Goal: Entertainment & Leisure: Consume media (video, audio)

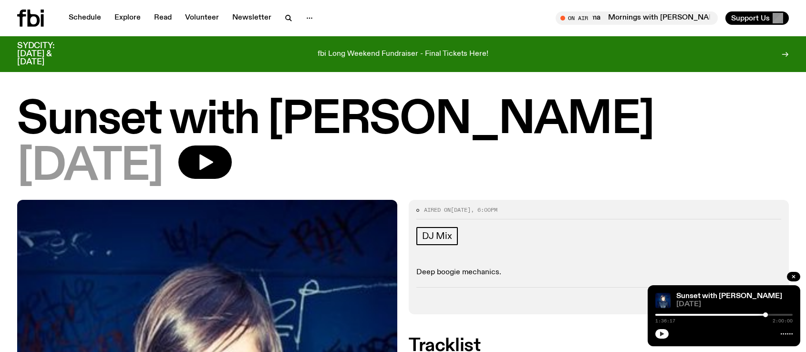
click at [662, 332] on icon "button" at bounding box center [662, 334] width 6 height 6
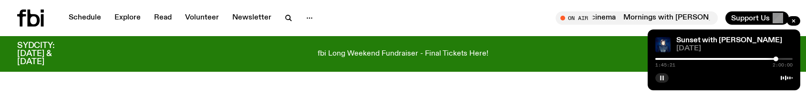
click at [780, 58] on div at bounding box center [723, 59] width 137 height 2
click at [787, 60] on div at bounding box center [723, 59] width 137 height 2
click at [791, 58] on div at bounding box center [723, 59] width 137 height 2
click at [710, 57] on div "1:58:20 2:00:00" at bounding box center [723, 61] width 137 height 11
click at [714, 59] on div at bounding box center [721, 59] width 137 height 2
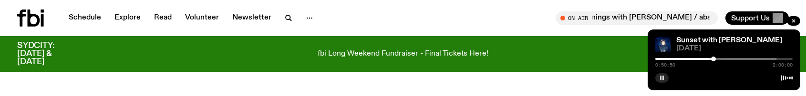
click at [727, 59] on div at bounding box center [708, 59] width 137 height 2
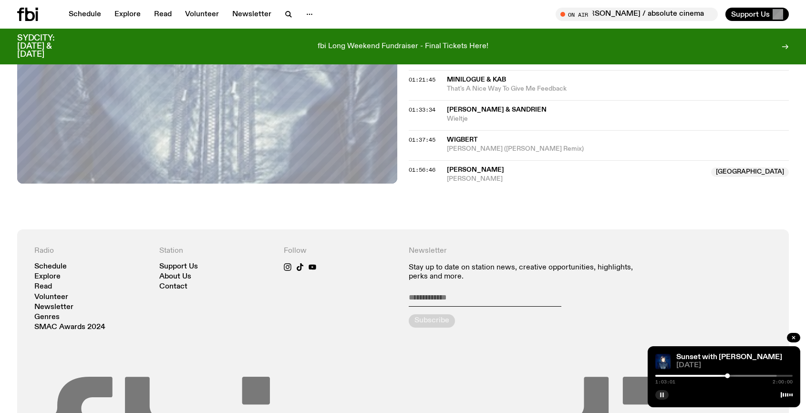
scroll to position [936, 0]
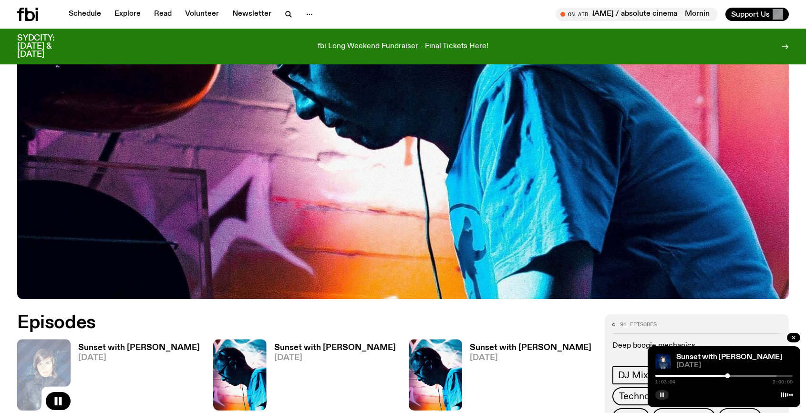
scroll to position [517, 0]
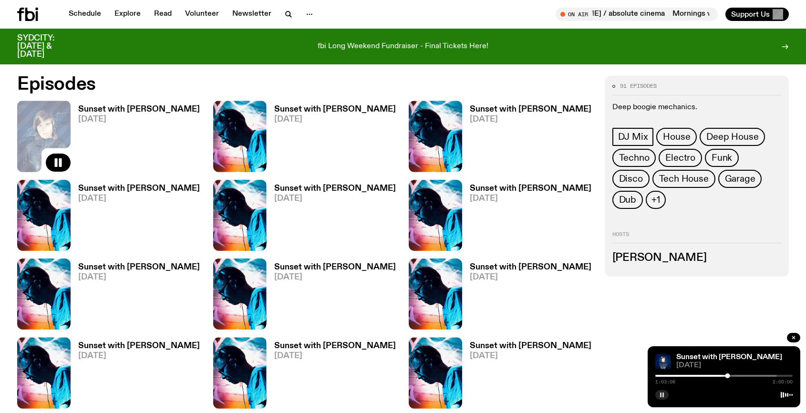
click at [309, 108] on h3 "Sunset with [PERSON_NAME]" at bounding box center [335, 109] width 122 height 8
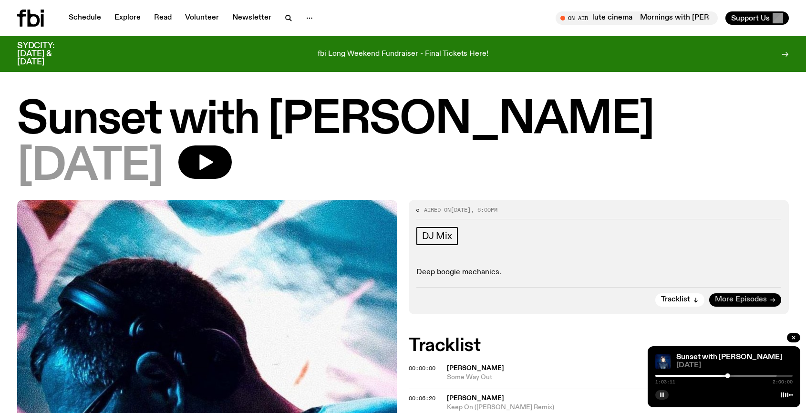
click at [727, 299] on span "More Episodes" at bounding box center [741, 299] width 52 height 7
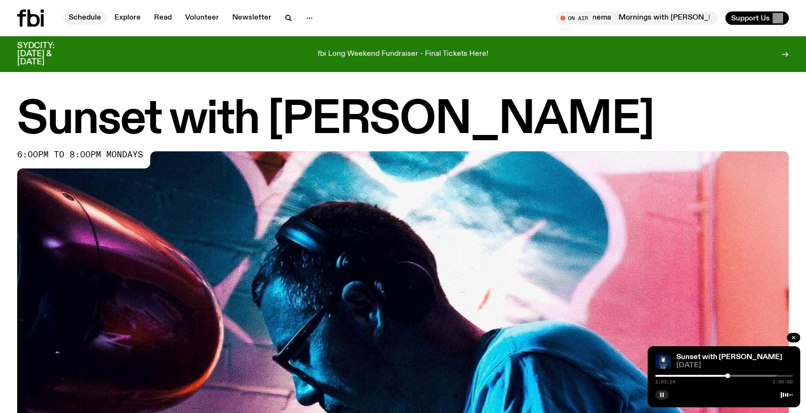
click at [89, 16] on link "Schedule" at bounding box center [85, 17] width 44 height 13
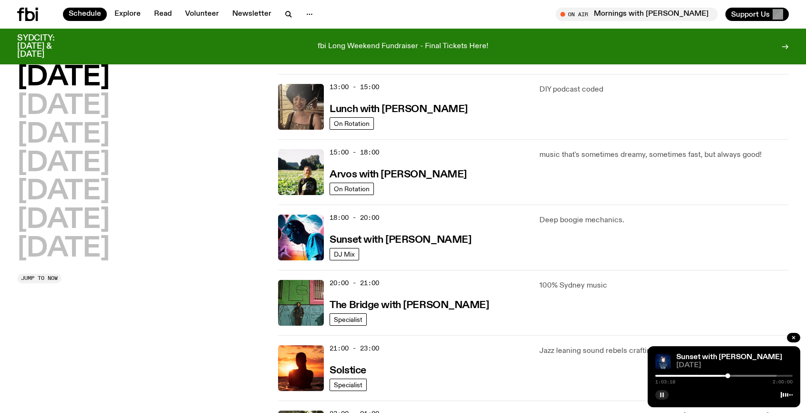
scroll to position [422, 0]
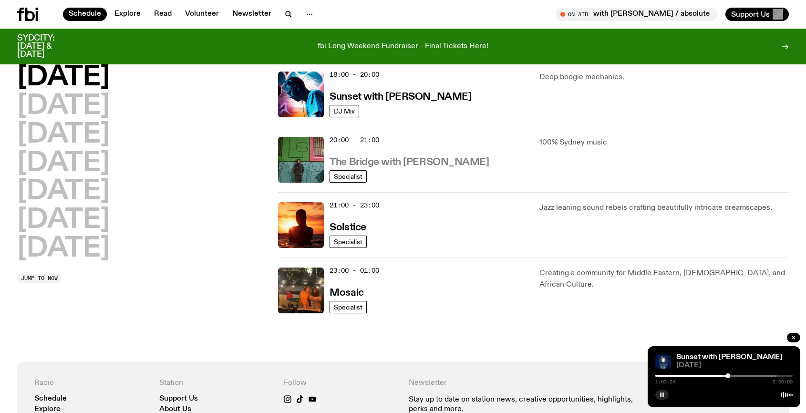
click at [396, 161] on h3 "The Bridge with [PERSON_NAME]" at bounding box center [409, 162] width 159 height 10
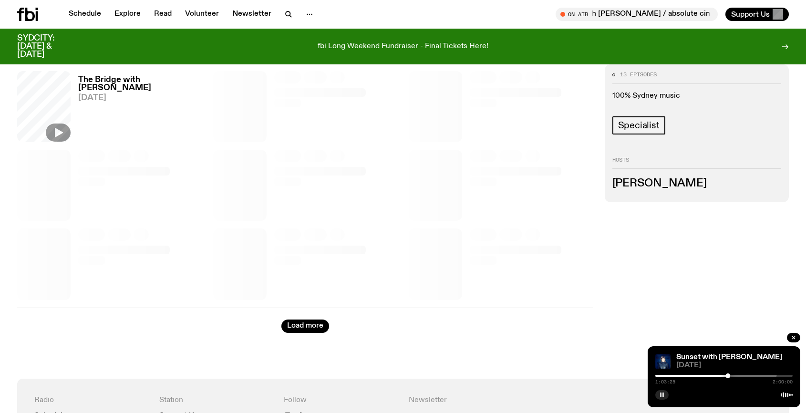
scroll to position [476, 0]
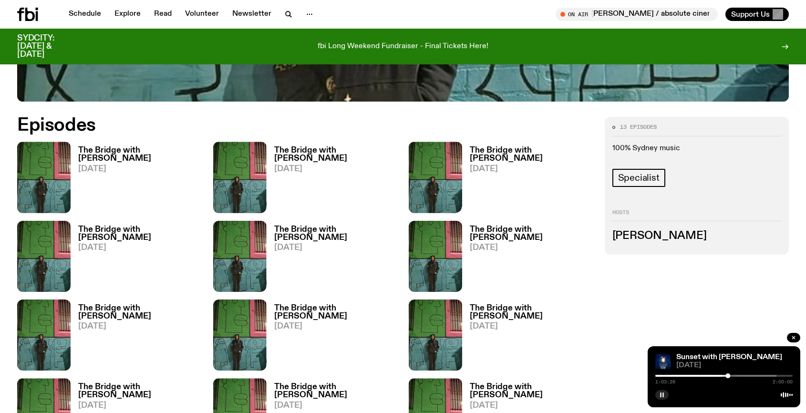
click at [142, 151] on h3 "The Bridge with [PERSON_NAME]" at bounding box center [140, 154] width 124 height 16
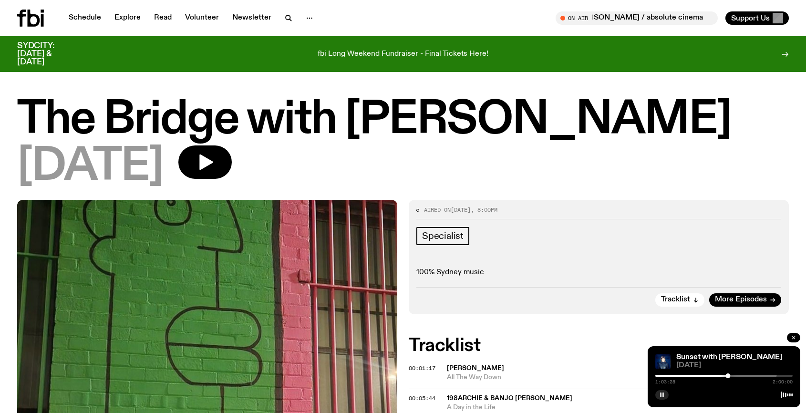
click at [793, 338] on icon "button" at bounding box center [793, 337] width 3 height 3
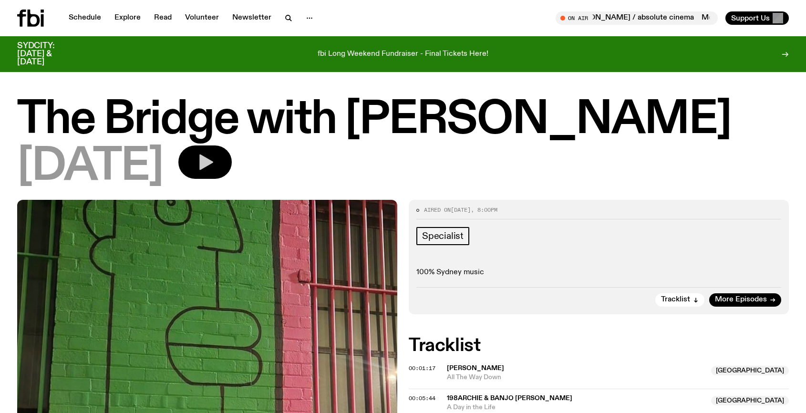
click at [230, 165] on button "button" at bounding box center [204, 161] width 53 height 33
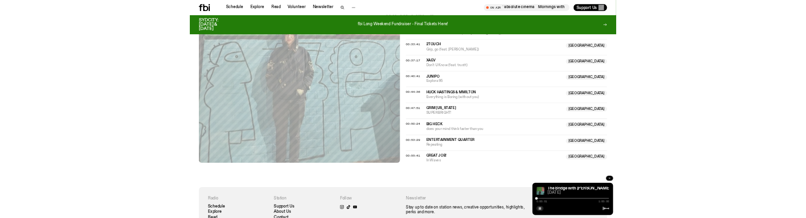
scroll to position [756, 0]
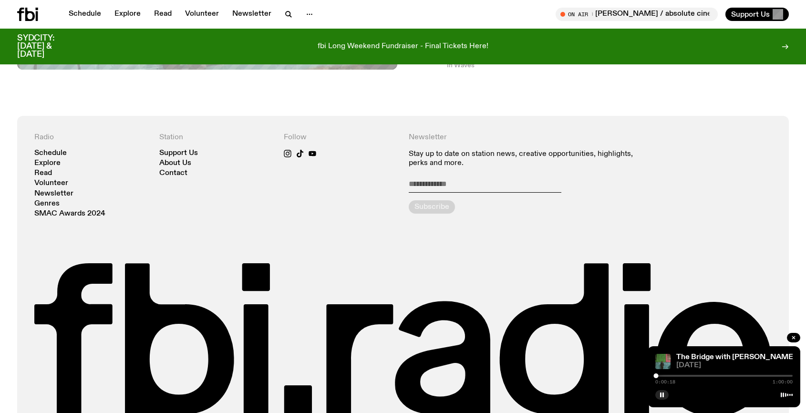
drag, startPoint x: 659, startPoint y: 394, endPoint x: 657, endPoint y: 388, distance: 5.4
click at [659, 352] on button "button" at bounding box center [661, 395] width 13 height 10
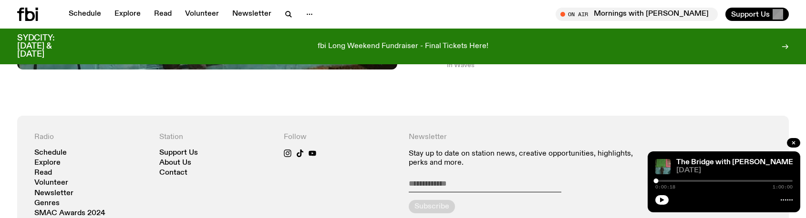
drag, startPoint x: 672, startPoint y: 181, endPoint x: 678, endPoint y: 189, distance: 10.2
click at [672, 181] on div at bounding box center [723, 181] width 137 height 2
click at [662, 197] on icon "button" at bounding box center [662, 200] width 6 height 6
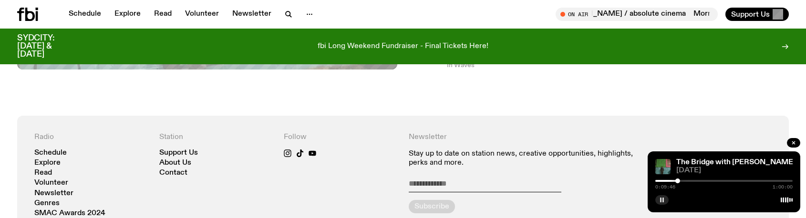
click at [693, 180] on div at bounding box center [723, 181] width 137 height 2
click at [710, 181] on div at bounding box center [723, 181] width 137 height 2
click at [731, 182] on div at bounding box center [723, 181] width 137 height 2
click at [757, 181] on div at bounding box center [723, 181] width 137 height 2
click at [780, 176] on div "The Bridge with [PERSON_NAME] [DATE] 0:44:23 1:00:00" at bounding box center [724, 182] width 153 height 61
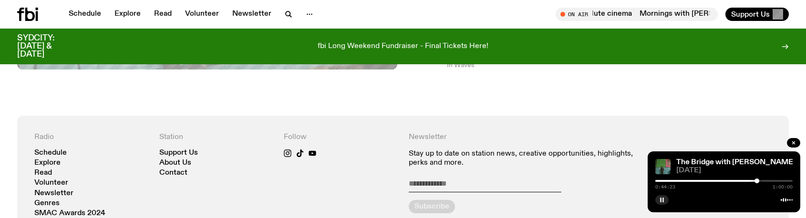
click at [777, 182] on div at bounding box center [723, 181] width 137 height 2
click at [86, 15] on link "Schedule" at bounding box center [85, 14] width 44 height 13
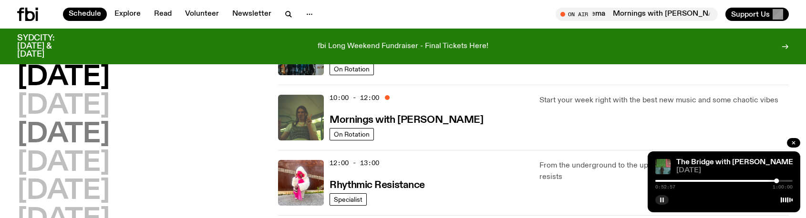
scroll to position [232, 0]
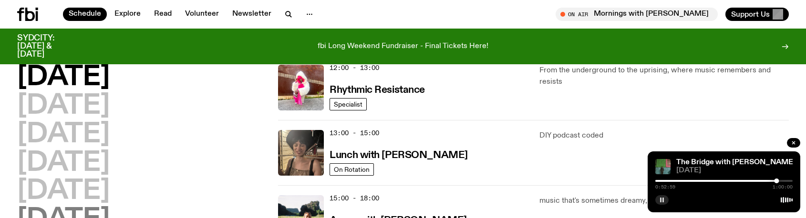
click at [100, 212] on h2 "[DATE]" at bounding box center [63, 220] width 93 height 27
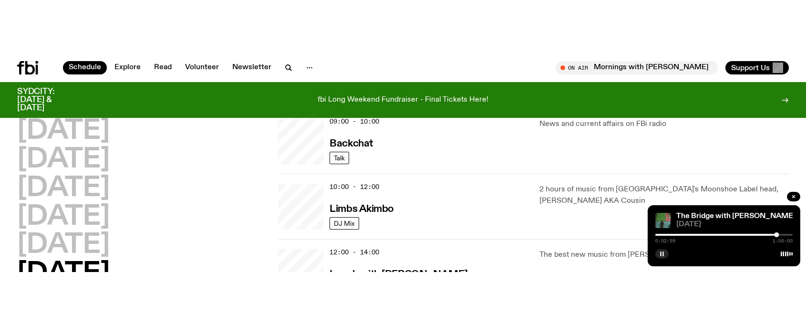
scroll to position [27, 0]
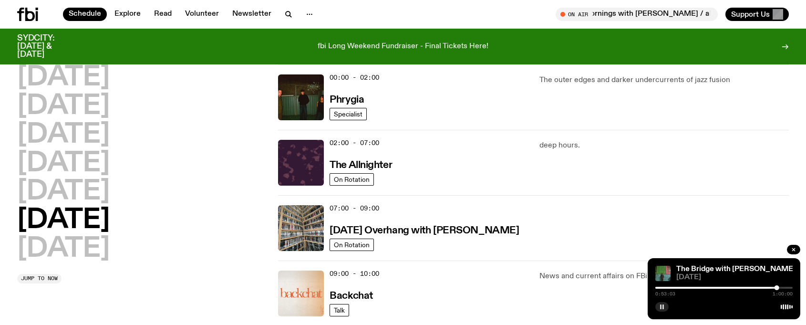
click at [101, 217] on h2 "[DATE]" at bounding box center [63, 220] width 93 height 27
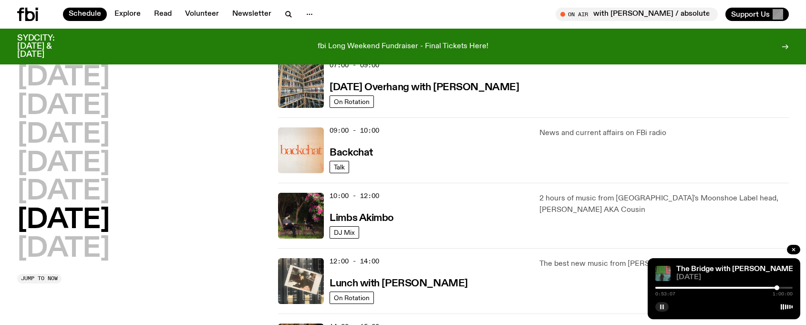
scroll to position [218, 0]
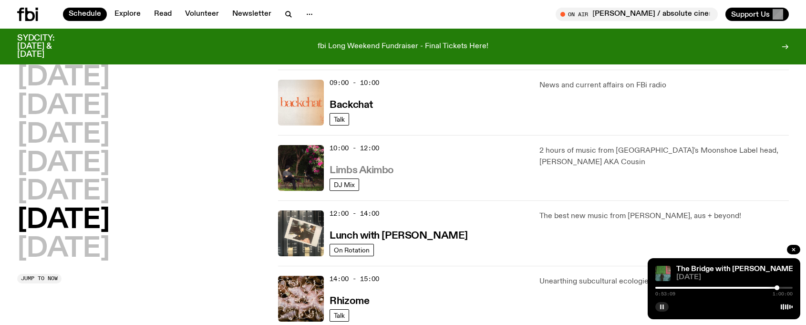
click at [370, 173] on h3 "Limbs Akimbo" at bounding box center [362, 171] width 64 height 10
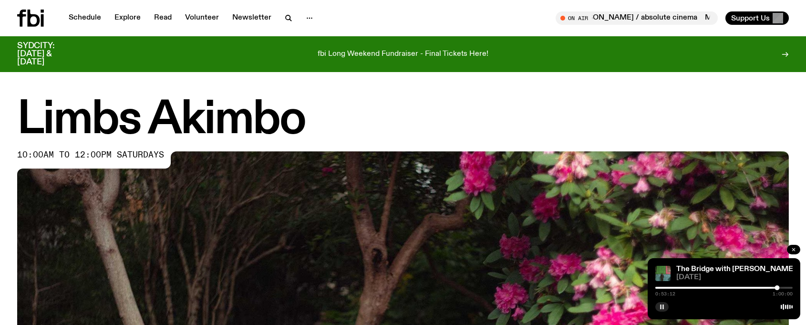
click at [795, 250] on icon "button" at bounding box center [793, 249] width 3 height 3
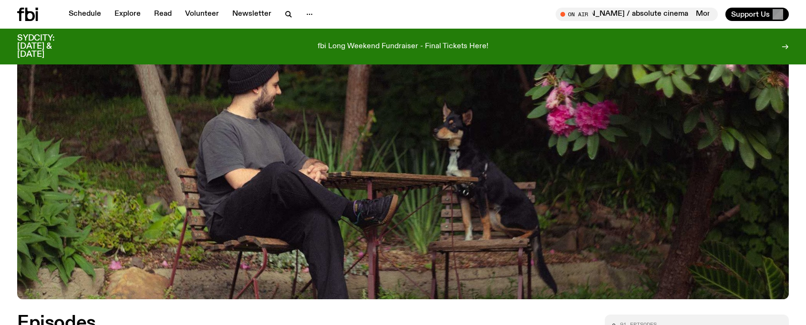
scroll to position [517, 0]
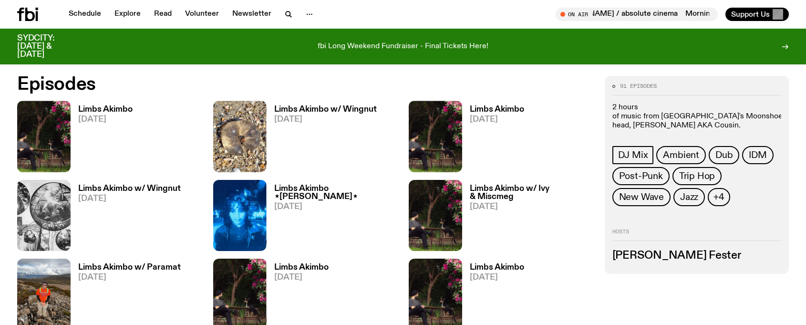
click at [112, 111] on h3 "Limbs Akimbo" at bounding box center [105, 109] width 54 height 8
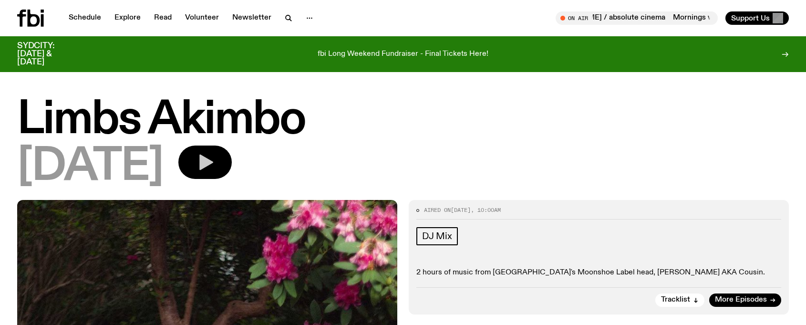
click at [213, 163] on icon "button" at bounding box center [206, 163] width 14 height 16
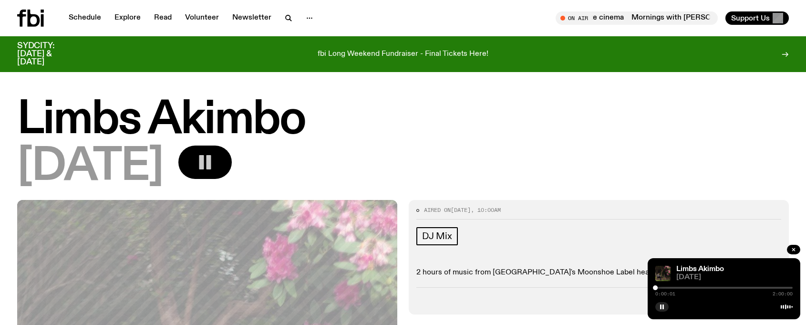
click at [666, 286] on div "0:00:01 2:00:00" at bounding box center [723, 290] width 137 height 11
click at [666, 287] on div at bounding box center [723, 288] width 137 height 2
click at [680, 287] on div at bounding box center [723, 288] width 137 height 2
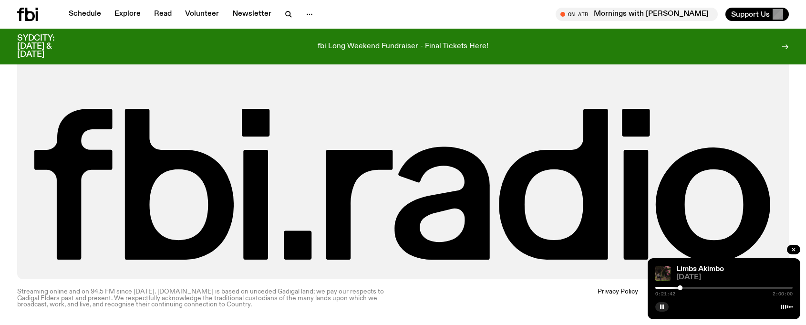
scroll to position [593, 0]
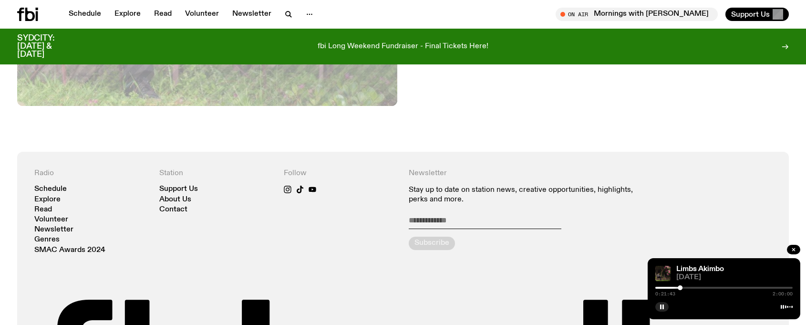
click at [694, 288] on div at bounding box center [723, 288] width 137 height 2
click at [131, 16] on link "Explore" at bounding box center [128, 14] width 38 height 13
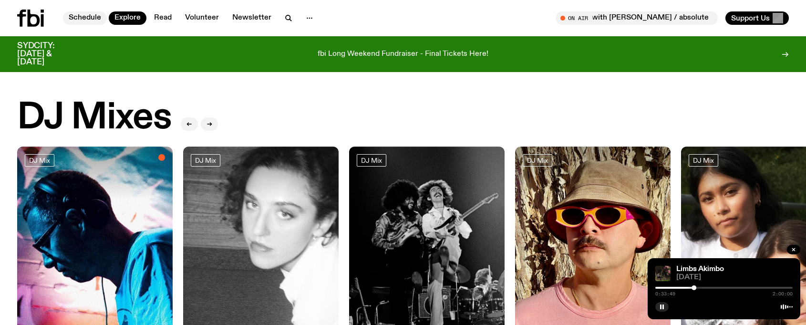
click at [85, 19] on link "Schedule" at bounding box center [85, 17] width 44 height 13
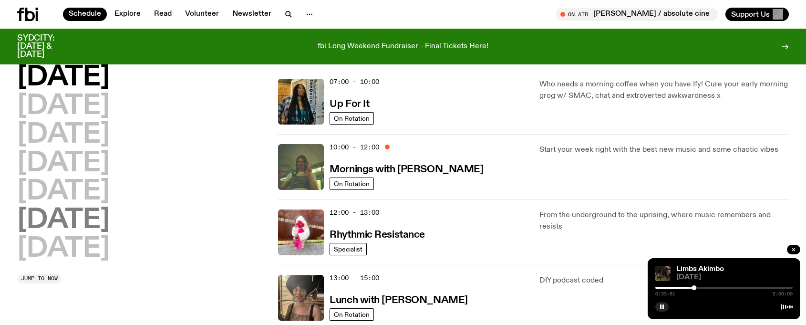
click at [90, 222] on h2 "[DATE]" at bounding box center [63, 220] width 93 height 27
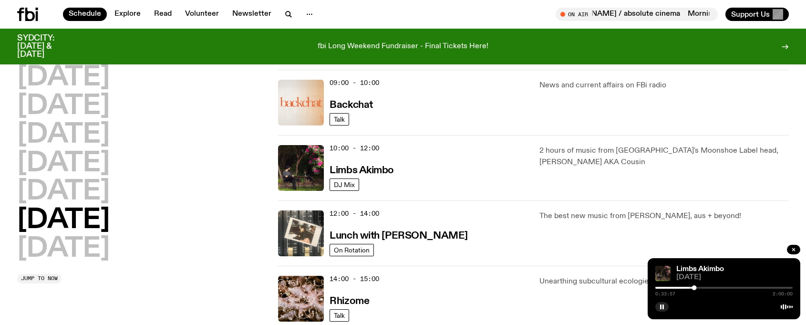
scroll to position [265, 0]
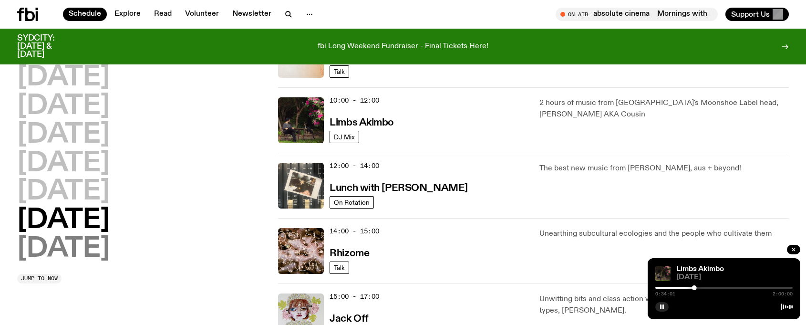
click at [92, 253] on h2 "[DATE]" at bounding box center [63, 249] width 93 height 27
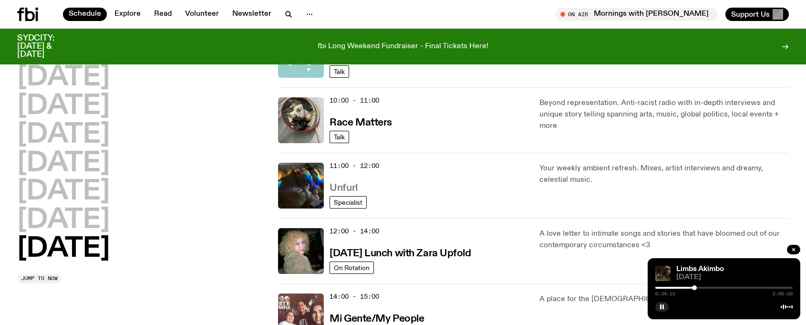
click at [343, 186] on h3 "Unfurl" at bounding box center [344, 188] width 28 height 10
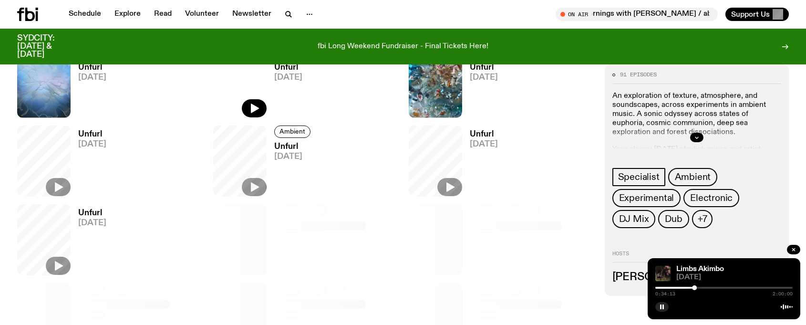
scroll to position [469, 0]
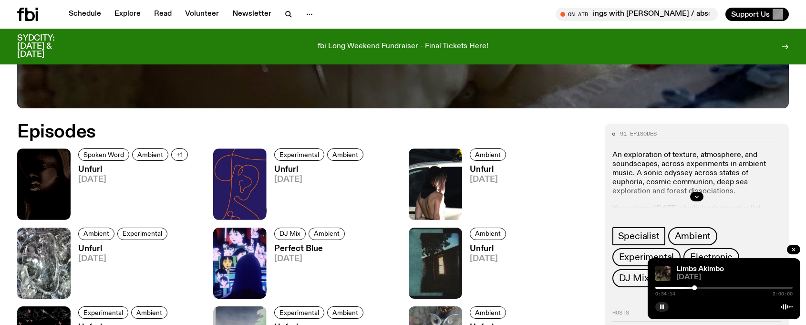
click at [86, 167] on h3 "Unfurl" at bounding box center [134, 170] width 113 height 8
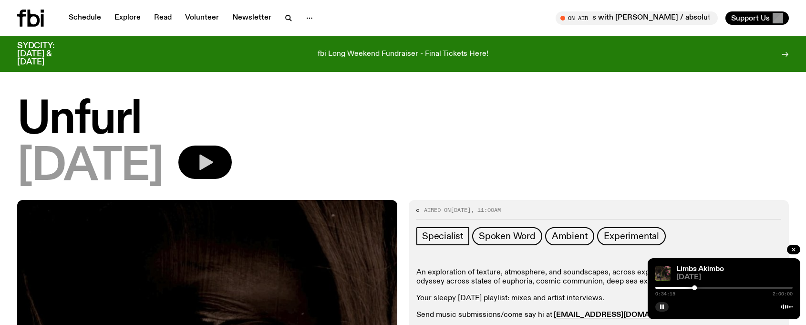
click at [229, 161] on button "button" at bounding box center [204, 161] width 53 height 33
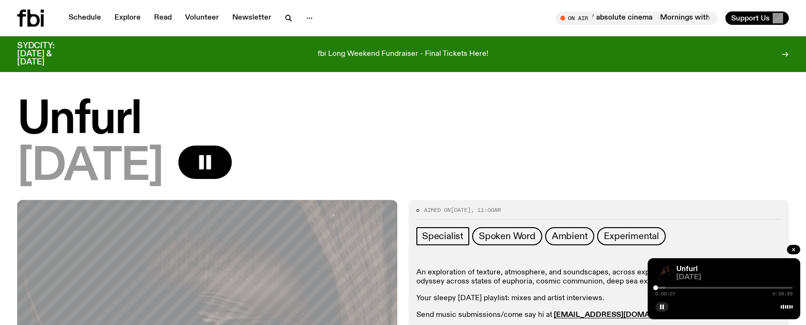
click at [663, 287] on div at bounding box center [596, 288] width 137 height 2
click at [677, 287] on div at bounding box center [723, 288] width 137 height 2
click at [681, 285] on div "0:09:36 0:59:59" at bounding box center [723, 290] width 137 height 11
click at [684, 287] on div at bounding box center [723, 288] width 137 height 2
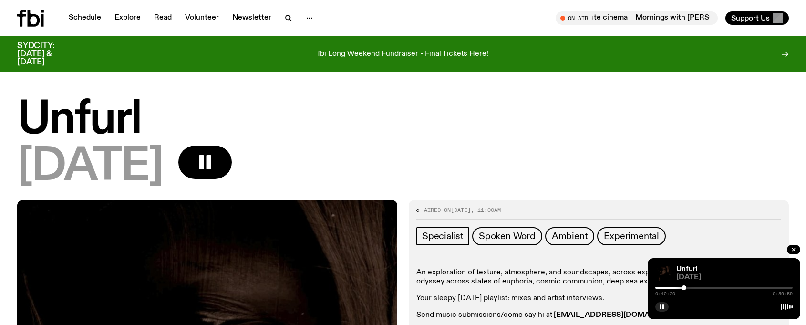
click at [692, 288] on div at bounding box center [723, 288] width 137 height 2
click at [705, 288] on div at bounding box center [723, 288] width 137 height 2
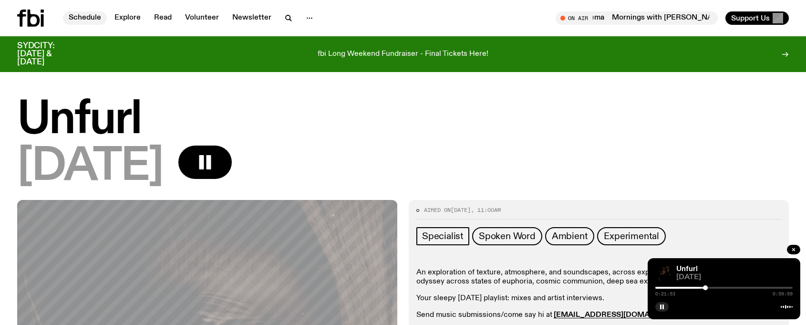
click at [82, 14] on link "Schedule" at bounding box center [85, 17] width 44 height 13
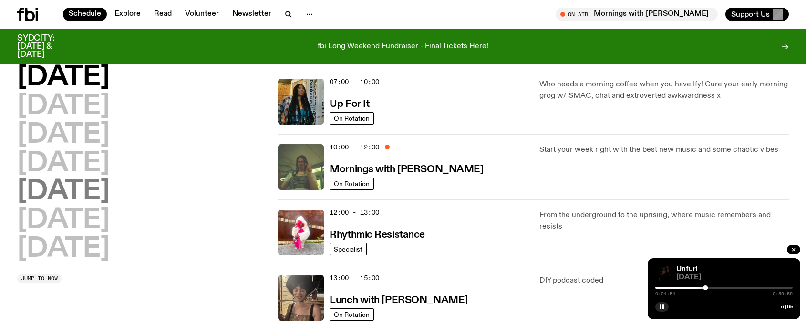
click at [71, 196] on h2 "[DATE]" at bounding box center [63, 191] width 93 height 27
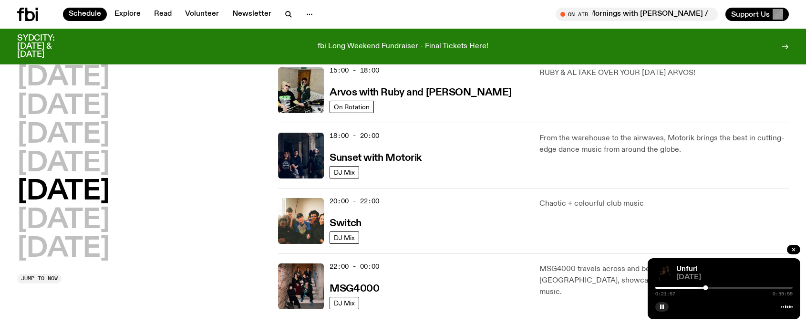
scroll to position [313, 0]
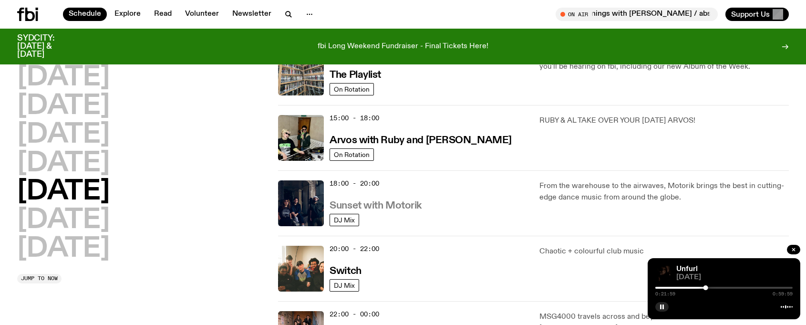
click at [393, 207] on h3 "Sunset with Motorik" at bounding box center [376, 206] width 92 height 10
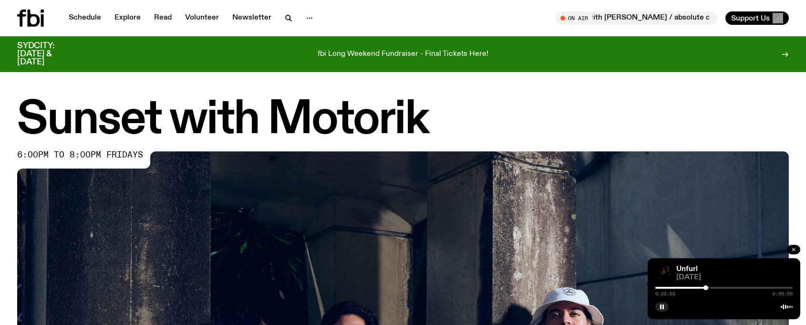
drag, startPoint x: 794, startPoint y: 249, endPoint x: 634, endPoint y: 195, distance: 168.2
click at [793, 249] on icon "button" at bounding box center [794, 250] width 6 height 6
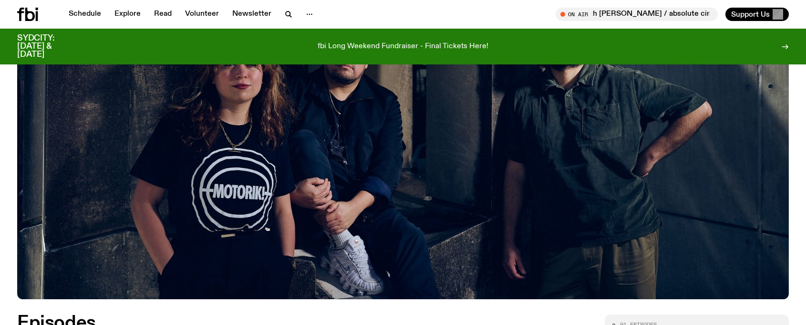
scroll to position [517, 0]
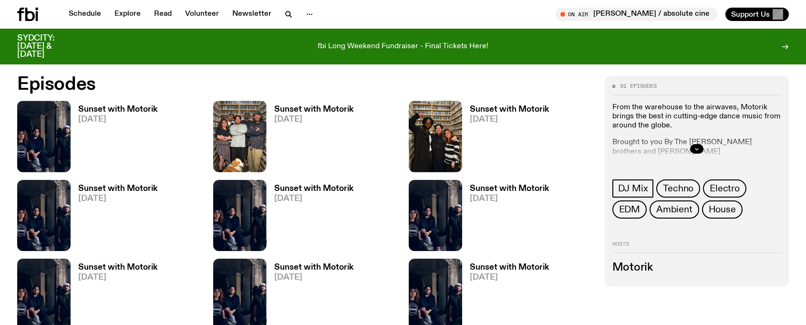
click at [97, 109] on h3 "Sunset with Motorik" at bounding box center [117, 109] width 79 height 8
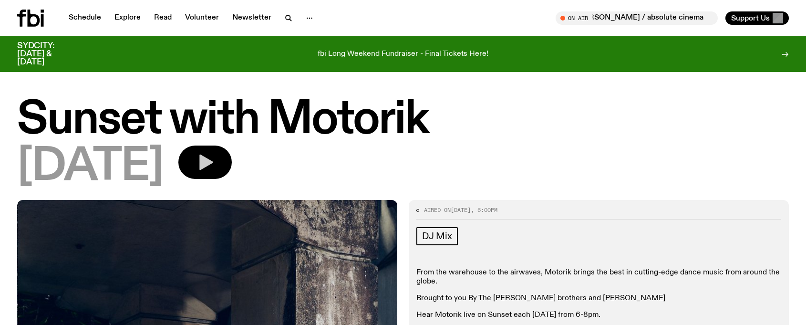
click at [215, 155] on icon "button" at bounding box center [205, 162] width 19 height 19
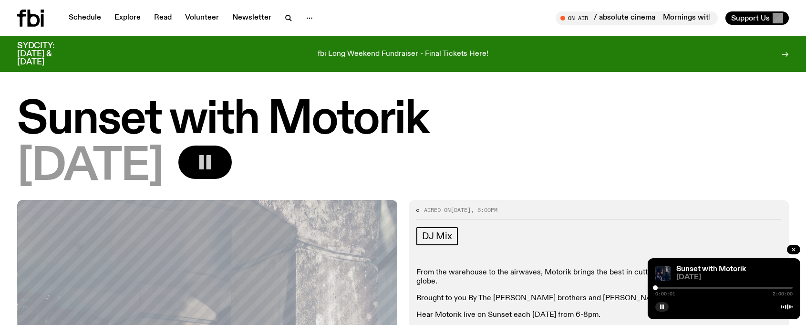
click at [666, 287] on div at bounding box center [723, 288] width 137 height 2
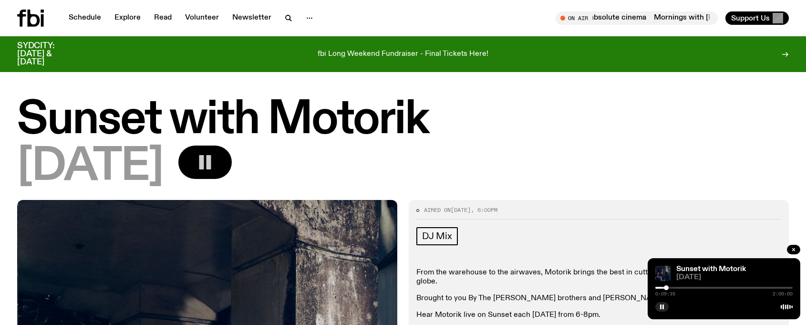
click at [679, 287] on div at bounding box center [723, 288] width 137 height 2
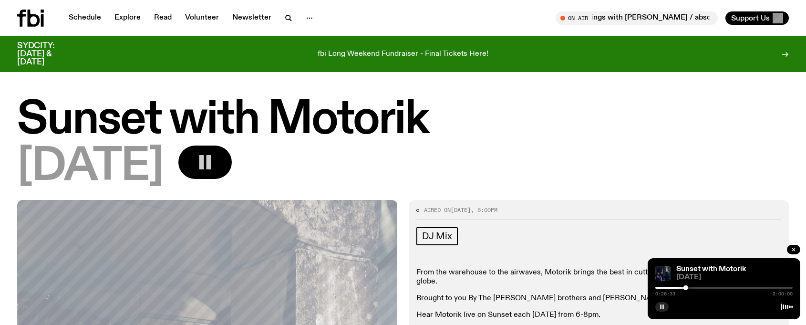
click at [660, 304] on icon "button" at bounding box center [662, 307] width 6 height 6
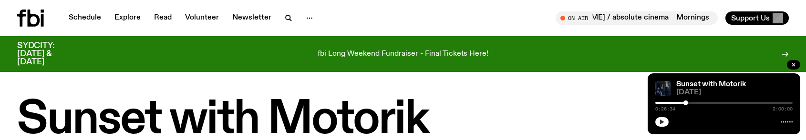
click at [666, 121] on button "button" at bounding box center [661, 122] width 13 height 10
click at [694, 103] on div at bounding box center [723, 103] width 137 height 2
click at [703, 103] on div at bounding box center [723, 103] width 137 height 2
click at [709, 103] on div at bounding box center [723, 103] width 137 height 2
click at [714, 103] on div at bounding box center [723, 103] width 137 height 2
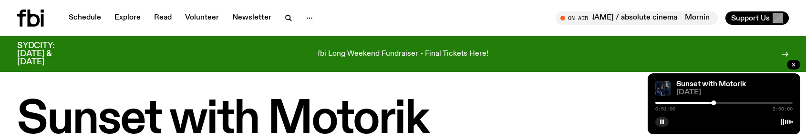
click at [721, 103] on div at bounding box center [723, 103] width 137 height 2
